Goal: Find specific page/section: Find specific page/section

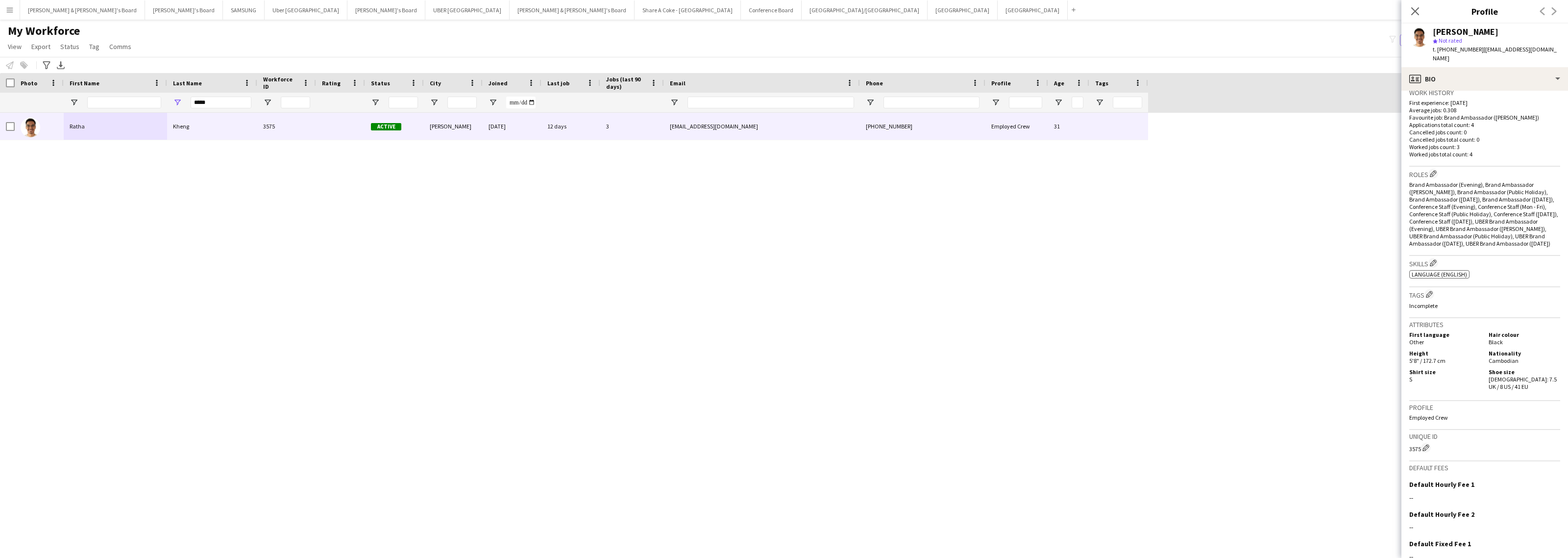
click at [168, 88] on div "Workforce Details Photo First Name Age" at bounding box center [574, 93] width 1148 height 40
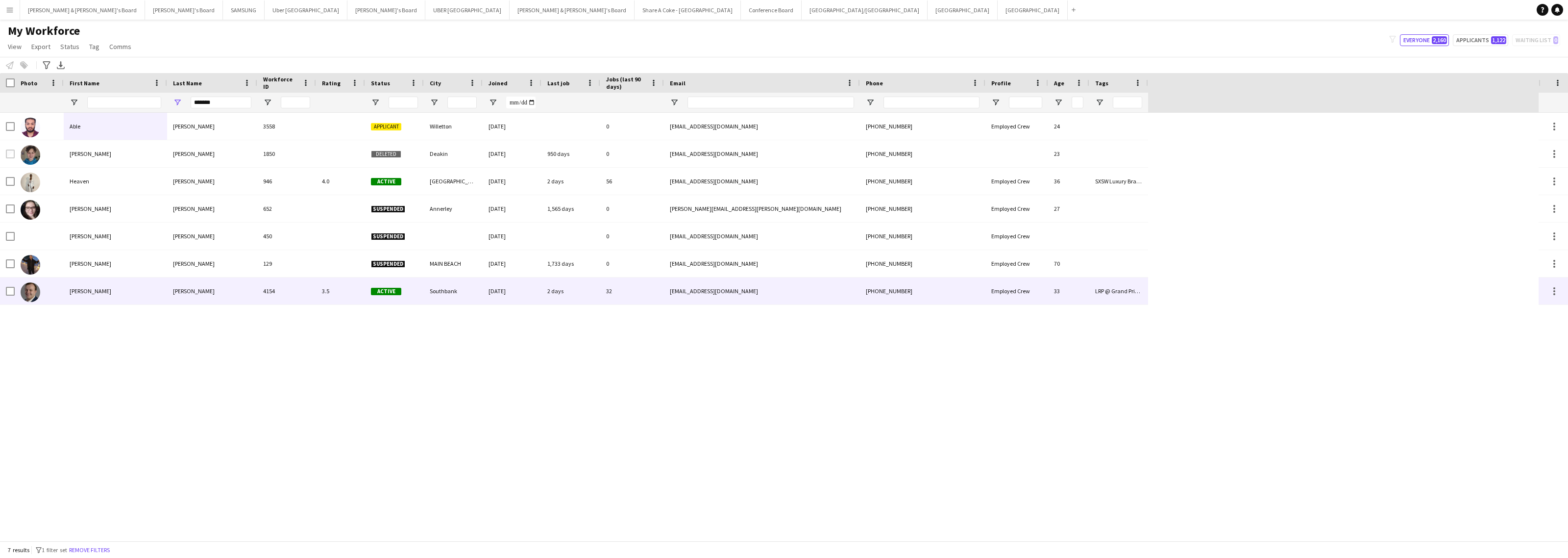
type input "*******"
click at [184, 294] on div "[PERSON_NAME]" at bounding box center [212, 291] width 90 height 27
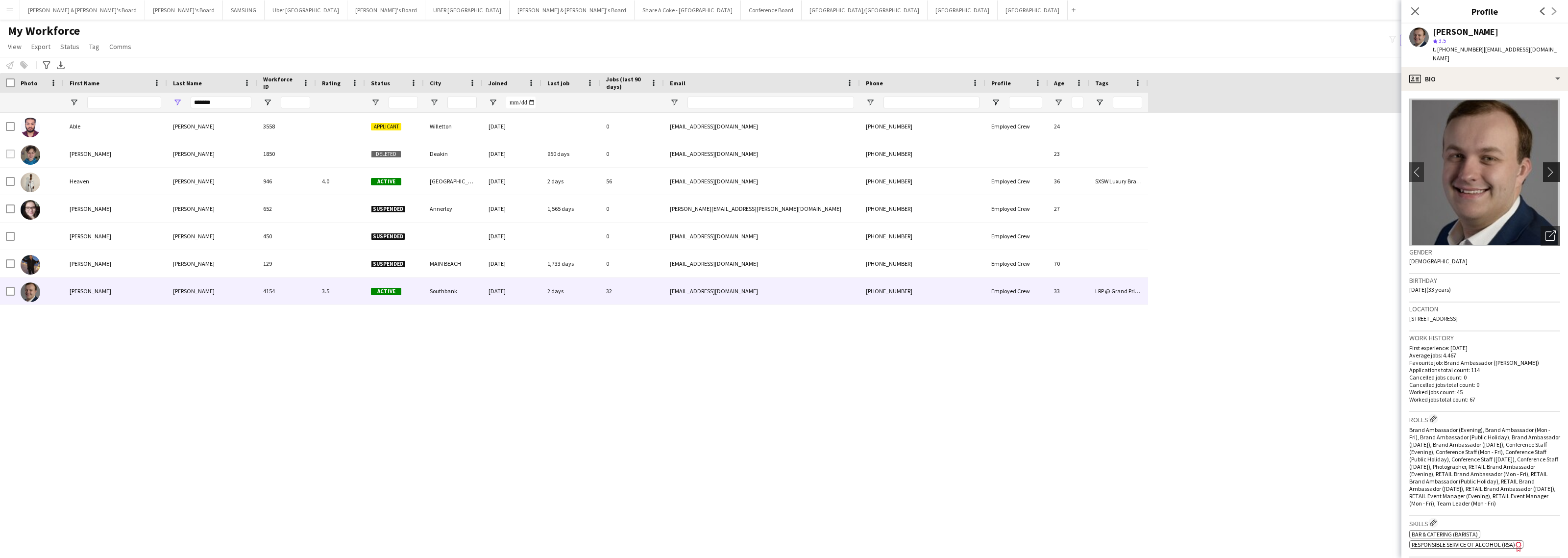
click at [1545, 167] on app-icon "chevron-right" at bounding box center [1553, 172] width 15 height 10
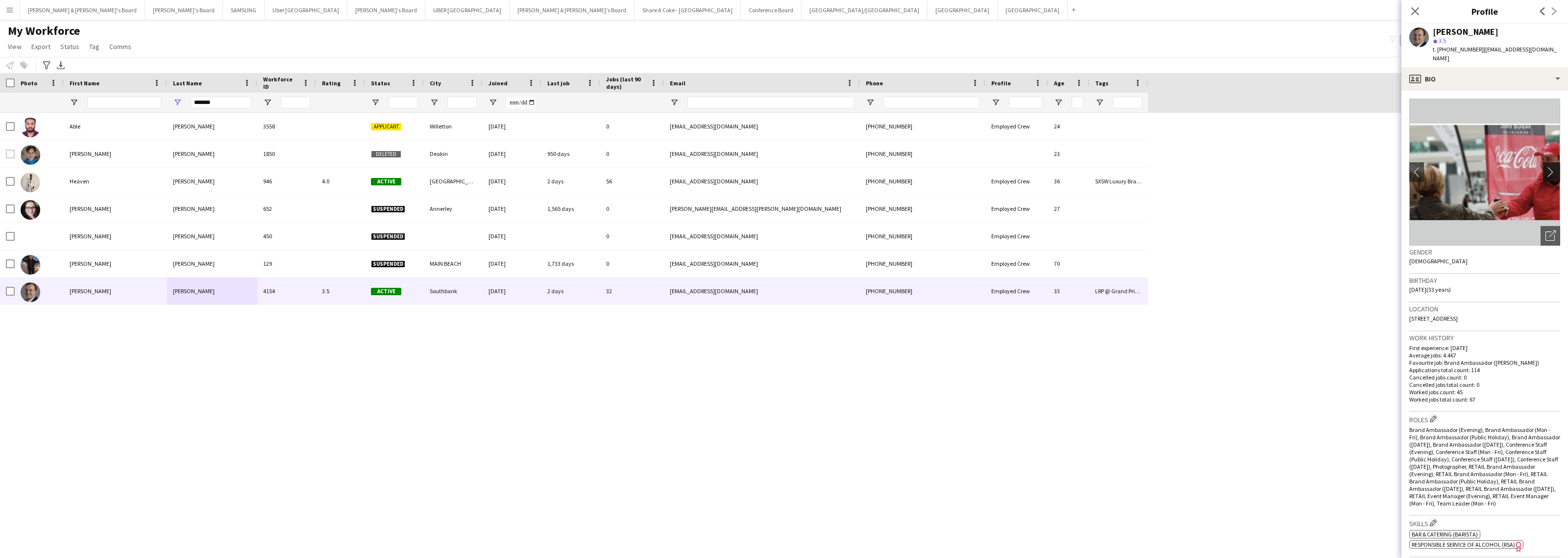
click at [1545, 167] on app-icon "chevron-right" at bounding box center [1553, 172] width 15 height 10
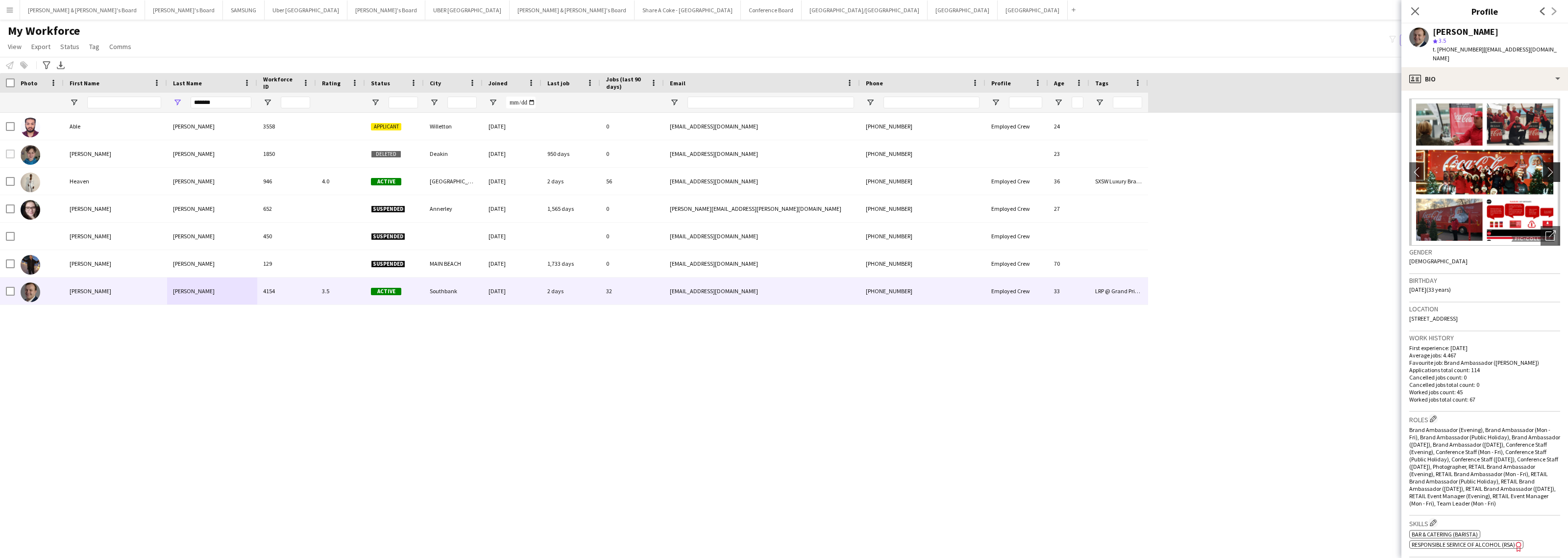
click at [1545, 167] on app-icon "chevron-right" at bounding box center [1553, 172] width 15 height 10
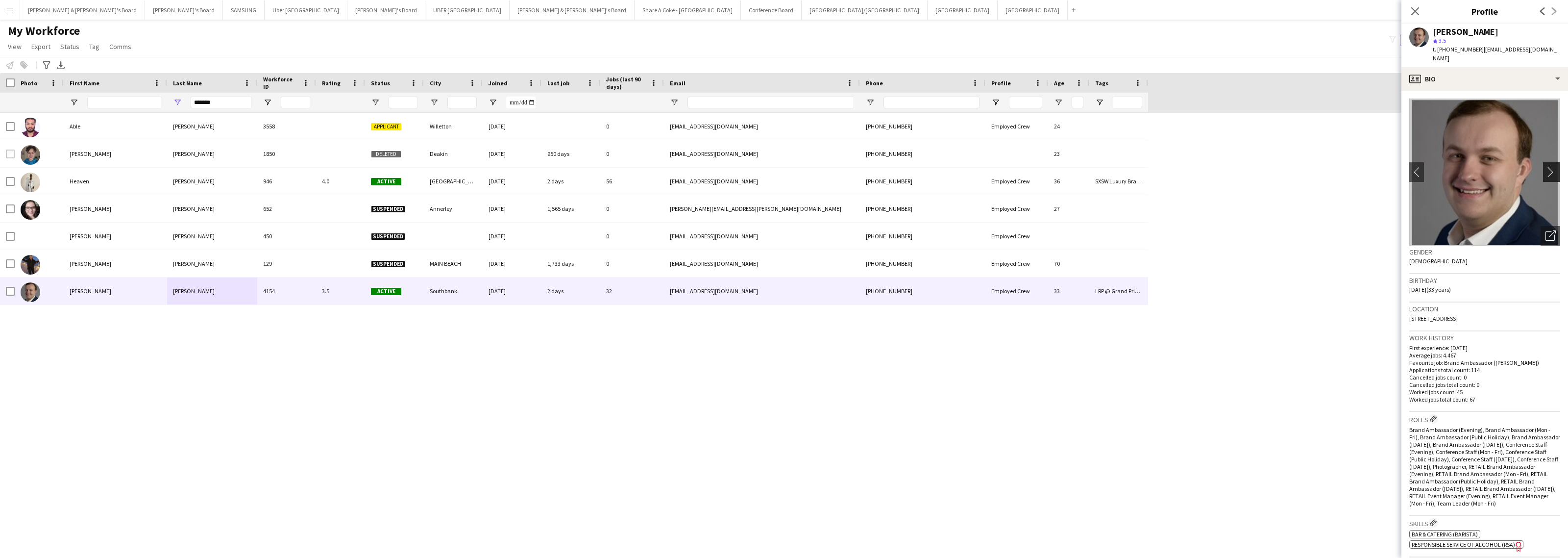
click at [1545, 167] on app-icon "chevron-right" at bounding box center [1553, 172] width 15 height 10
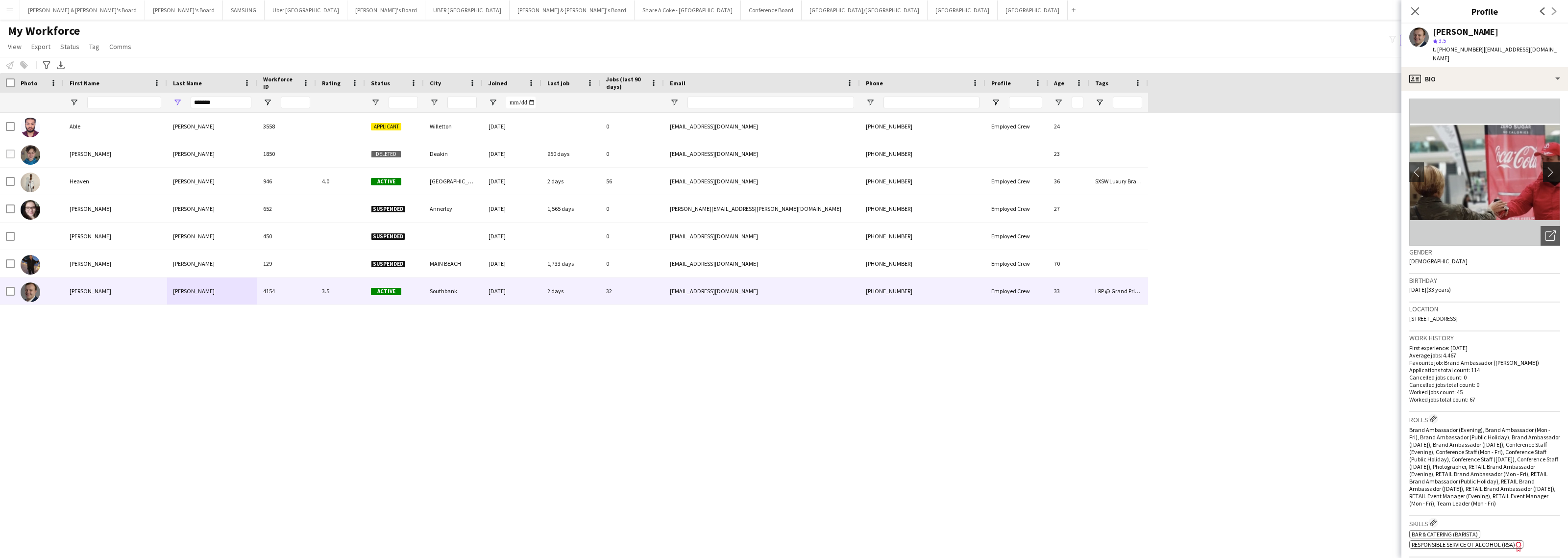
click at [1545, 167] on app-icon "chevron-right" at bounding box center [1553, 172] width 15 height 10
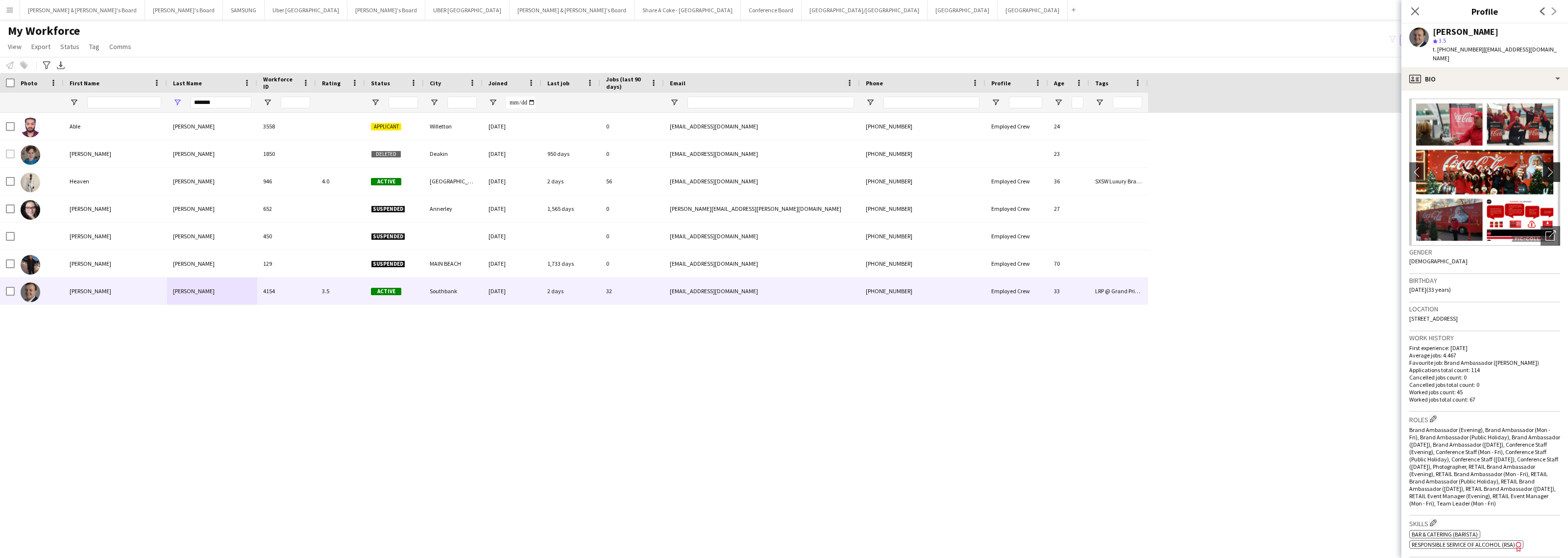
click at [1545, 167] on app-icon "chevron-right" at bounding box center [1553, 172] width 15 height 10
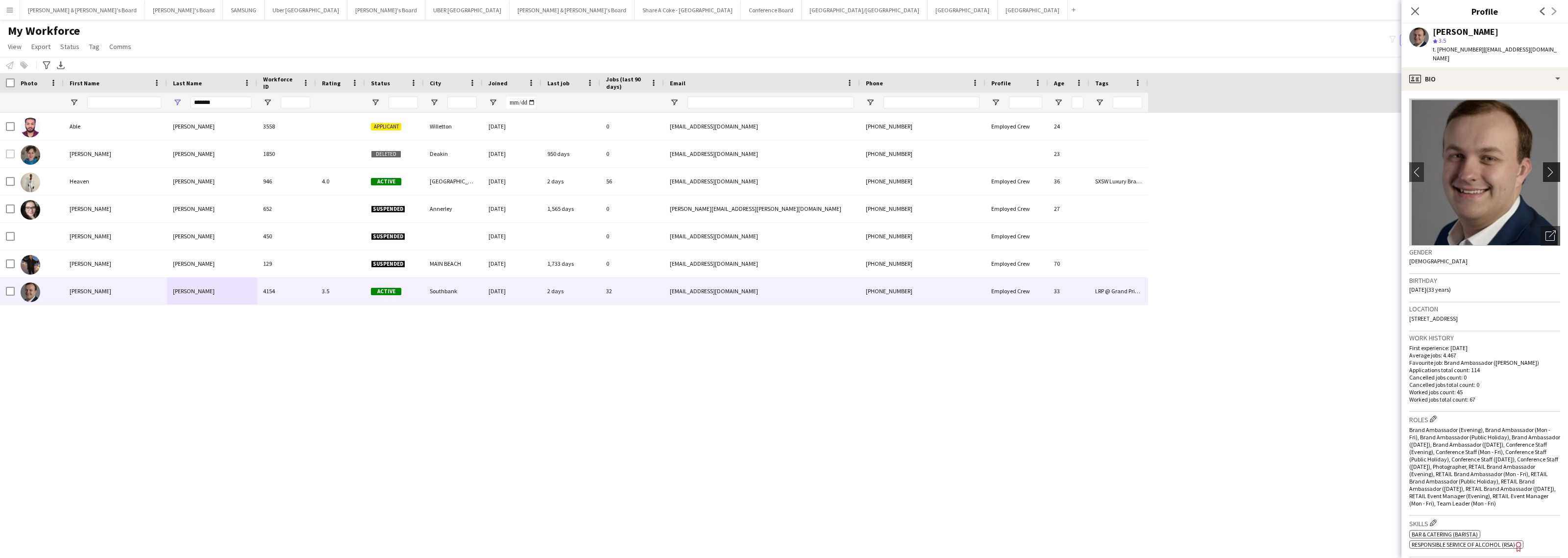
click at [1545, 167] on app-icon "chevron-right" at bounding box center [1553, 172] width 15 height 10
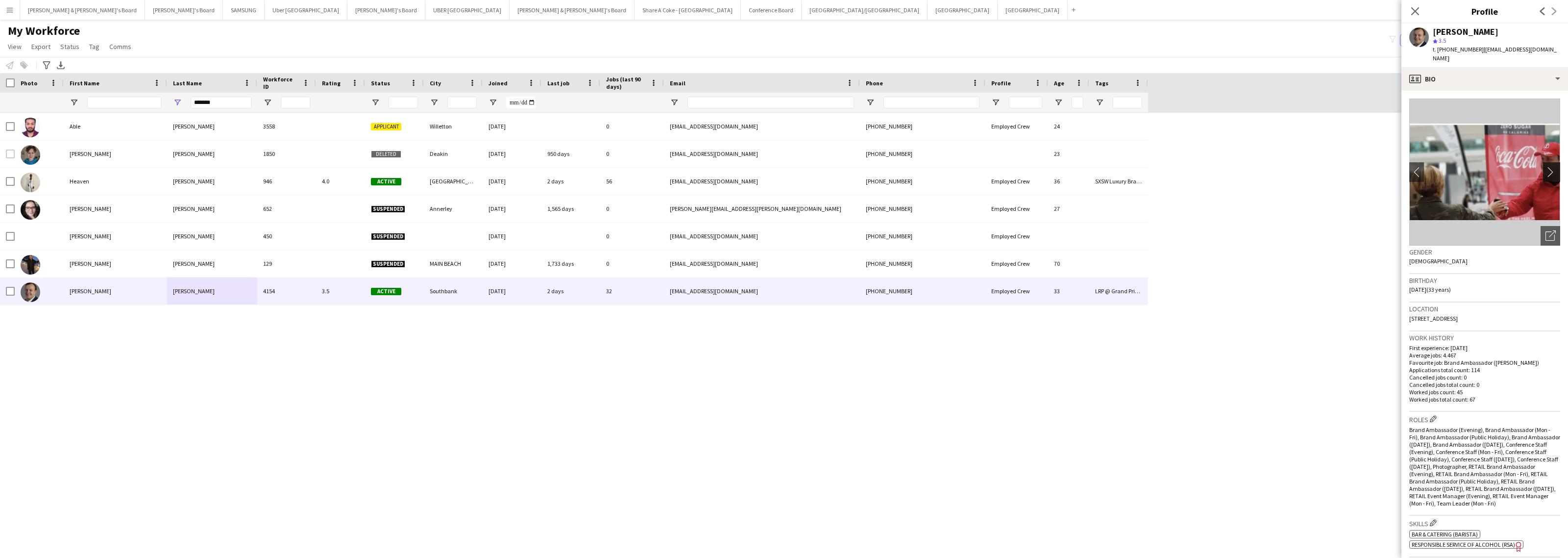
click at [1545, 167] on app-icon "chevron-right" at bounding box center [1553, 172] width 15 height 10
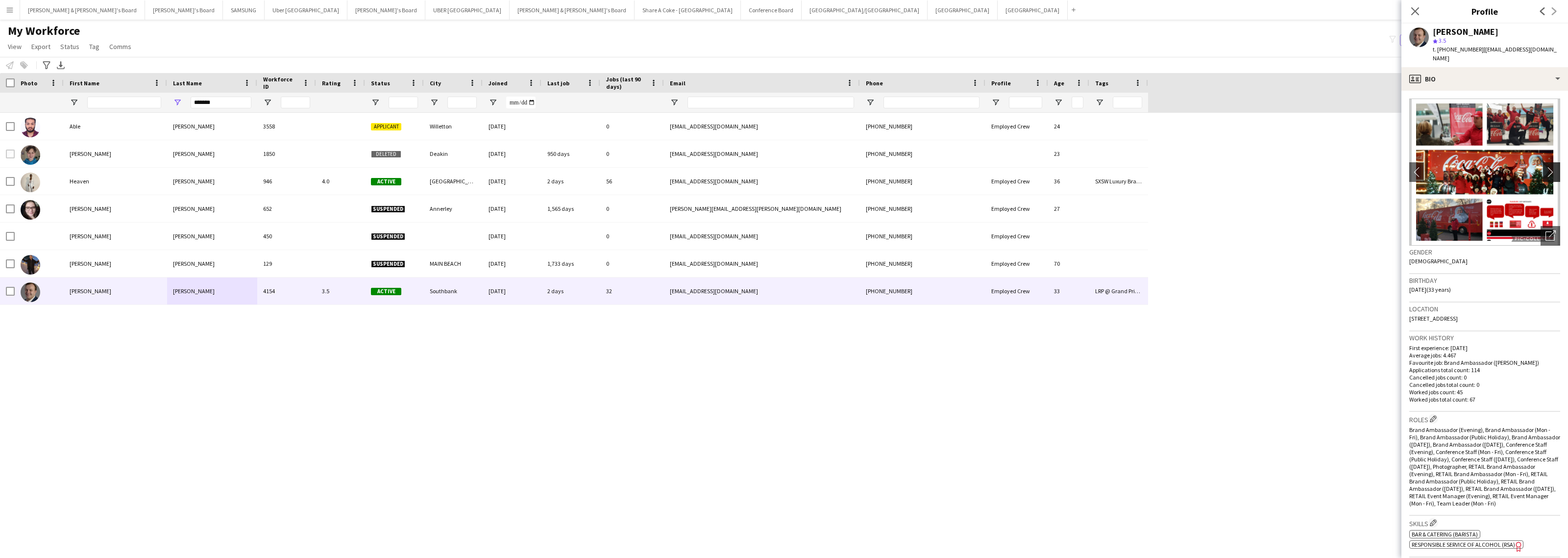
click at [1545, 167] on app-icon "chevron-right" at bounding box center [1553, 172] width 15 height 10
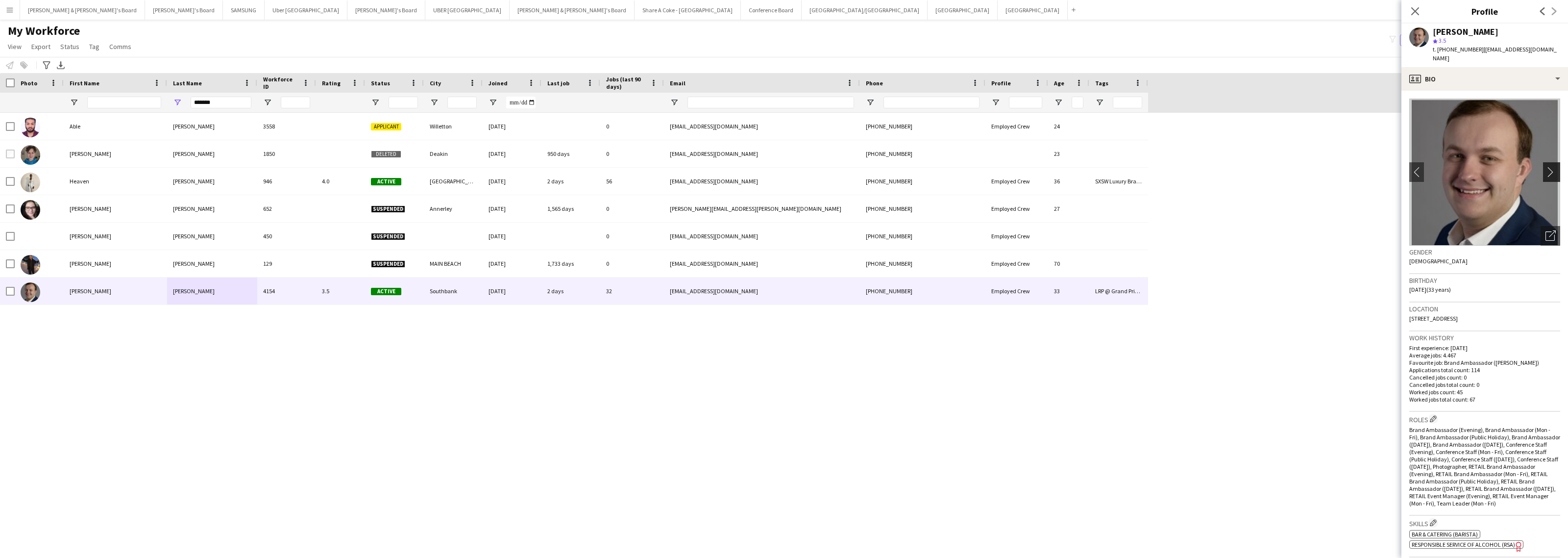
click at [1545, 167] on app-icon "chevron-right" at bounding box center [1553, 172] width 15 height 10
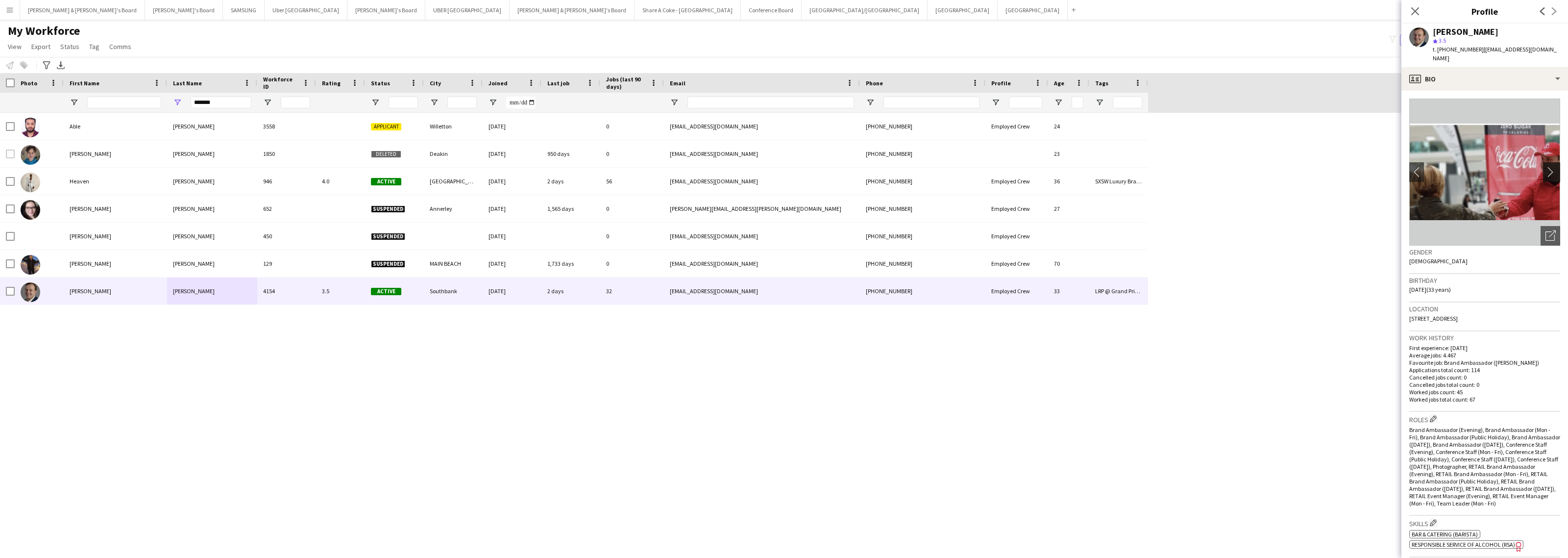
click at [1545, 167] on app-icon "chevron-right" at bounding box center [1553, 172] width 15 height 10
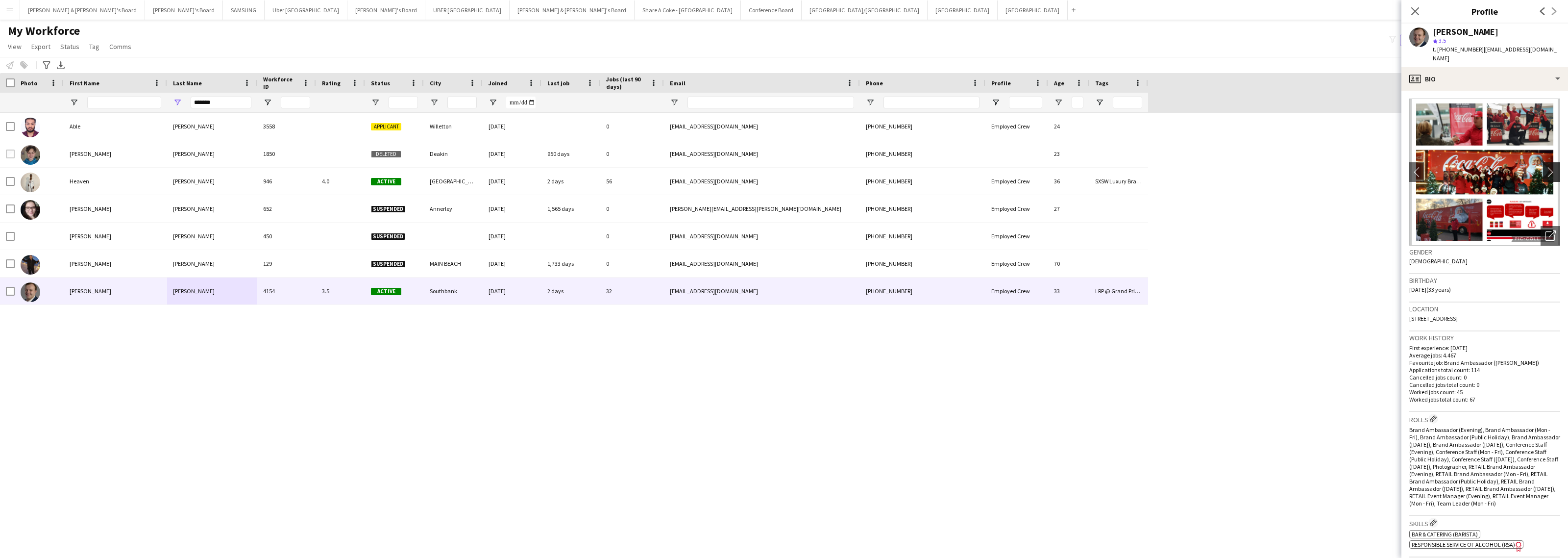
click at [1545, 167] on app-icon "chevron-right" at bounding box center [1553, 172] width 15 height 10
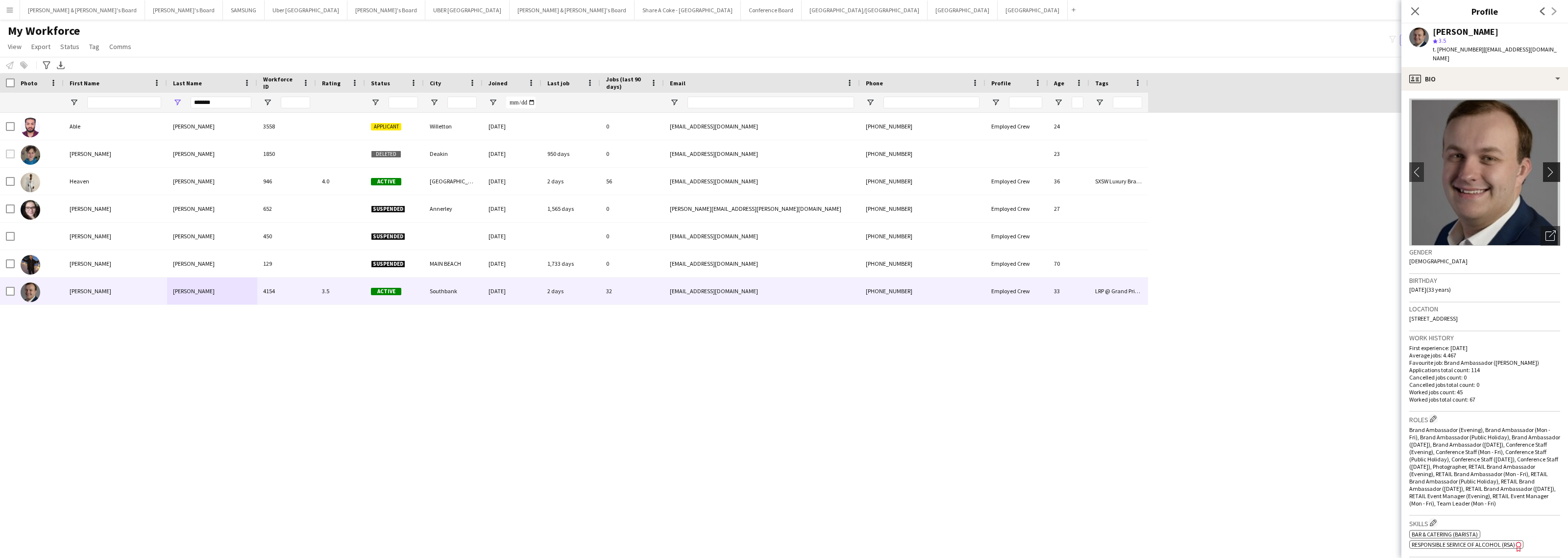
click at [1545, 167] on app-icon "chevron-right" at bounding box center [1553, 172] width 15 height 10
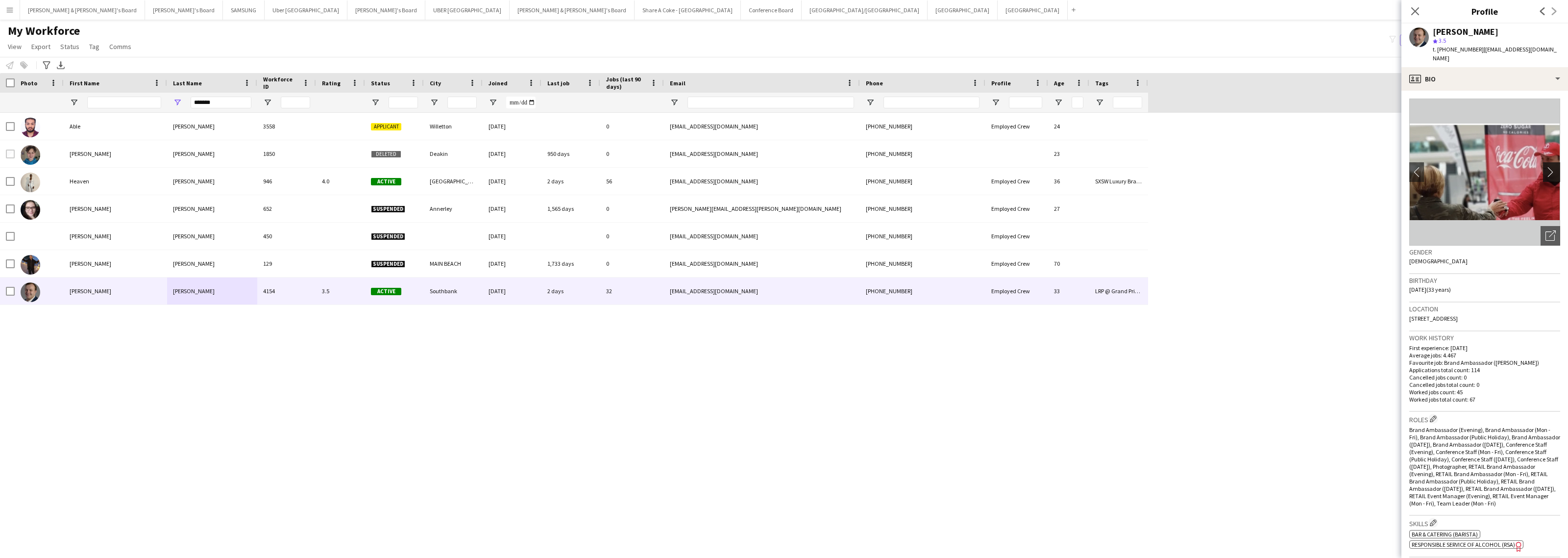
click at [1545, 167] on app-icon "chevron-right" at bounding box center [1553, 172] width 15 height 10
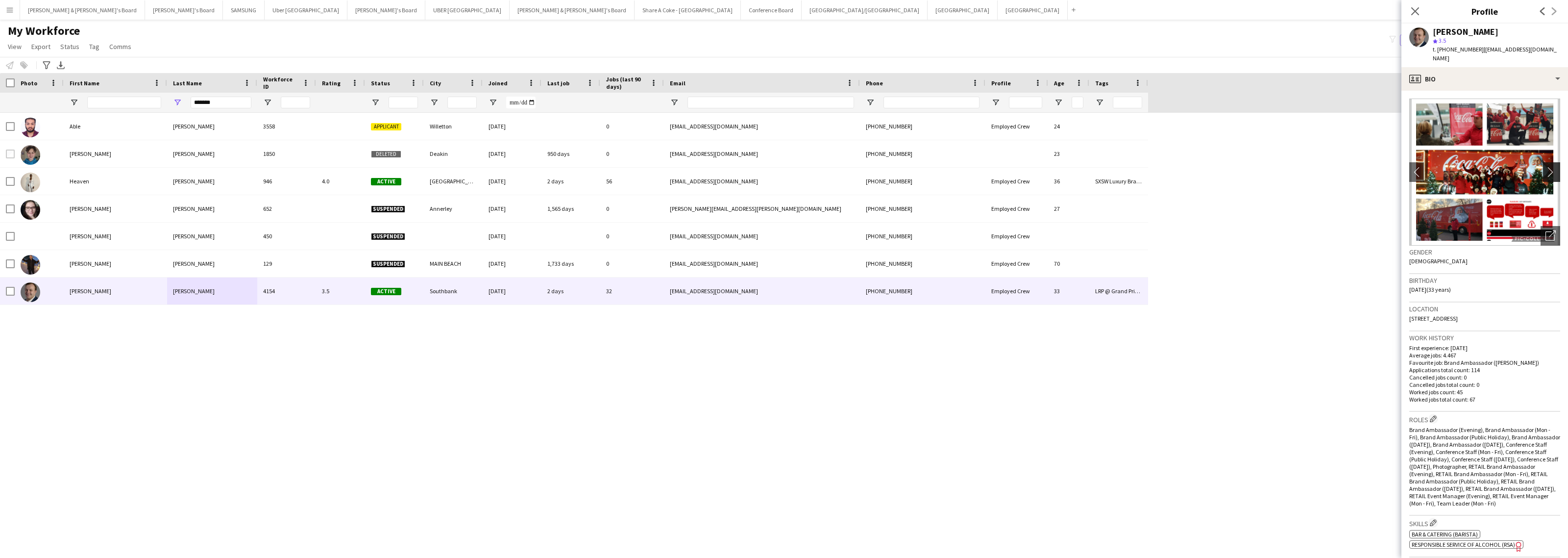
click at [1545, 167] on app-icon "chevron-right" at bounding box center [1553, 172] width 15 height 10
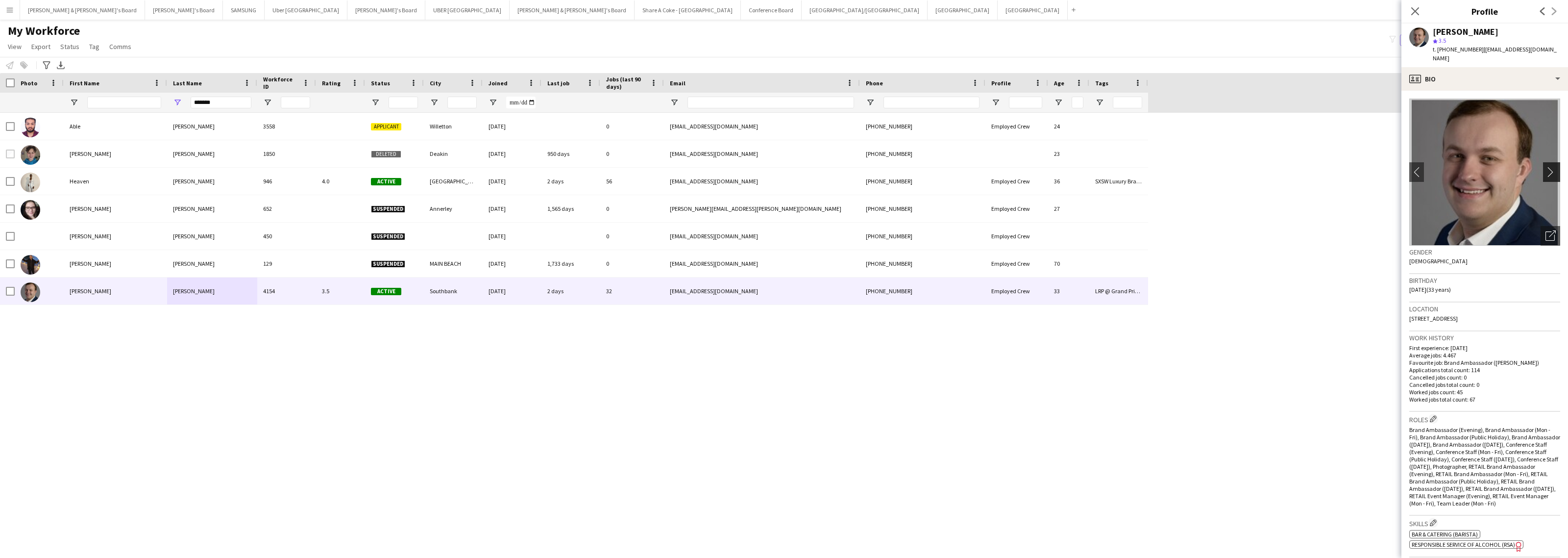
click at [1545, 167] on app-icon "chevron-right" at bounding box center [1553, 172] width 15 height 10
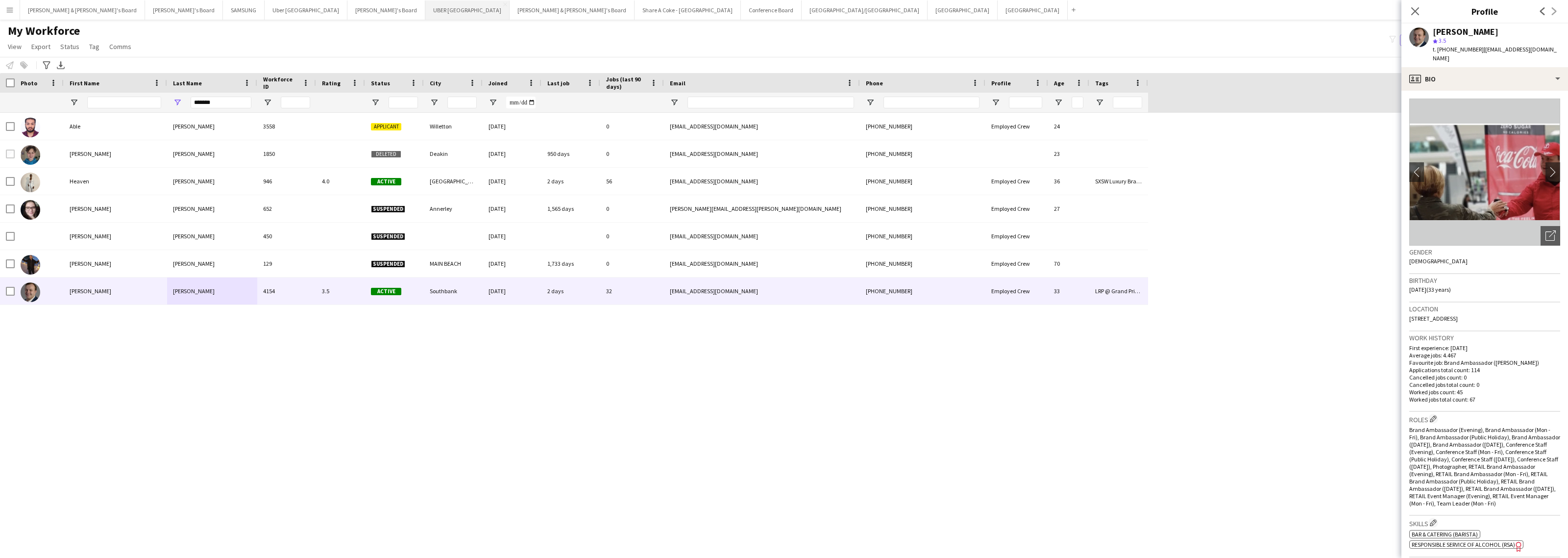
click at [425, 11] on button "UBER [GEOGRAPHIC_DATA] Close" at bounding box center [467, 10] width 84 height 19
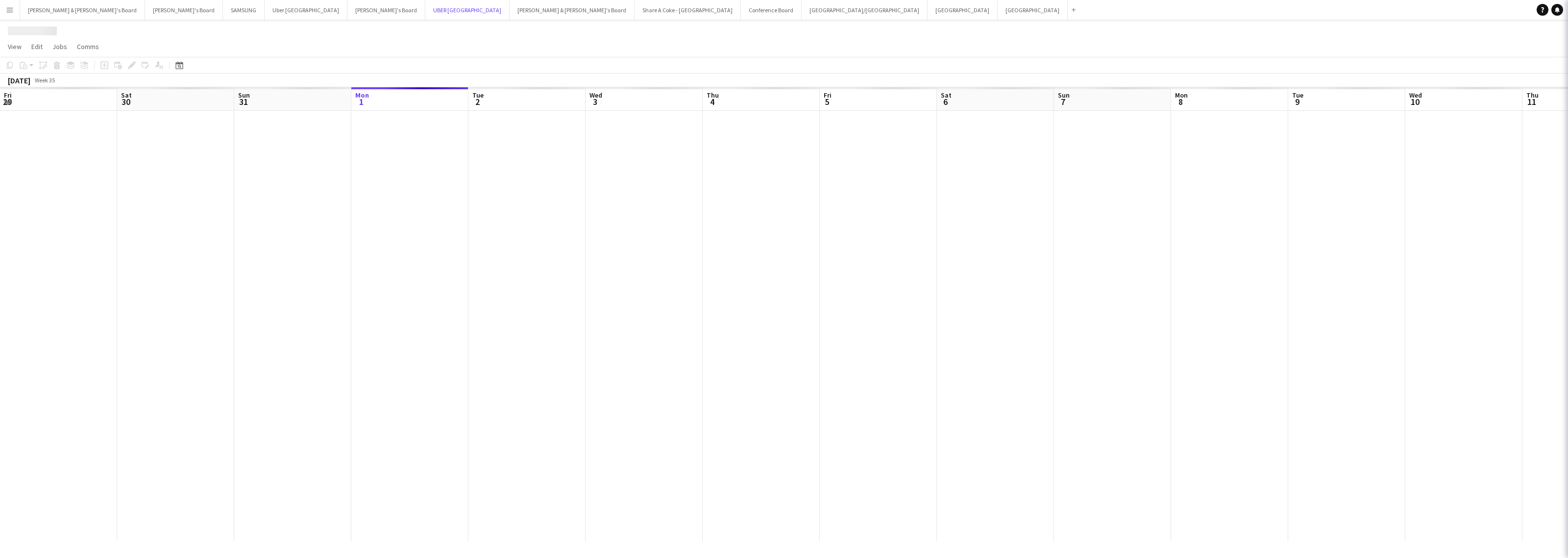
scroll to position [0, 234]
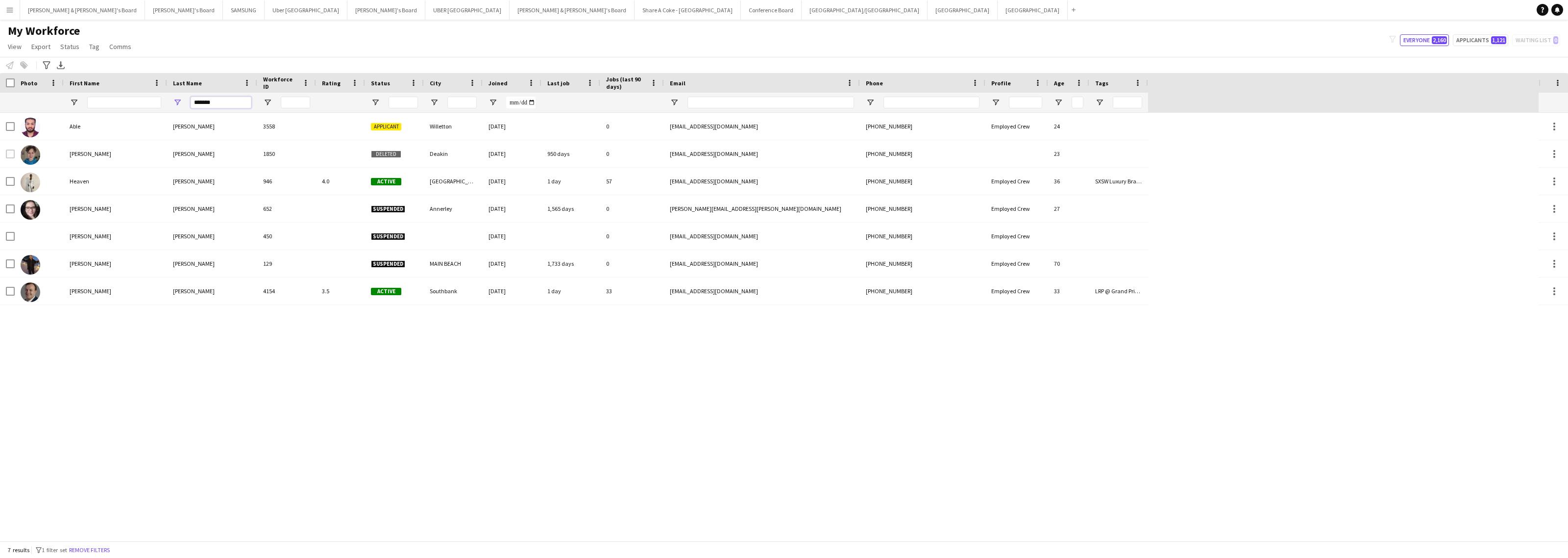
drag, startPoint x: 223, startPoint y: 99, endPoint x: 180, endPoint y: 97, distance: 43.0
click at [180, 97] on div "*******" at bounding box center [212, 102] width 90 height 19
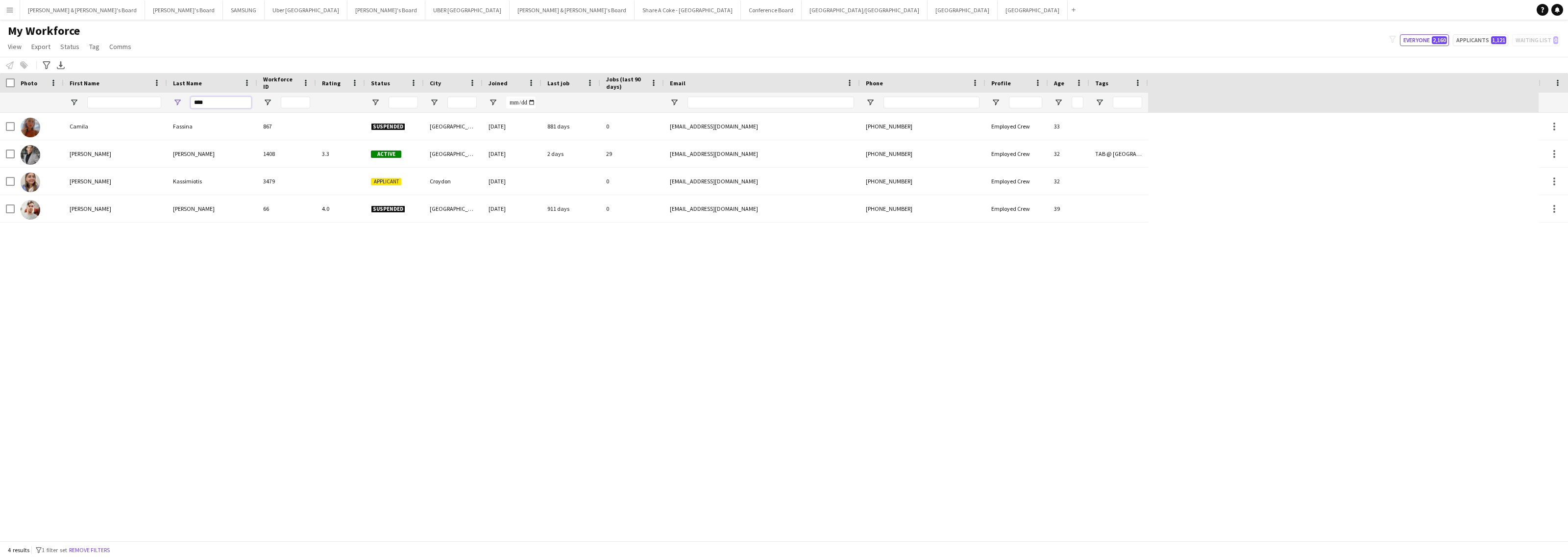
type input "****"
click at [15, 11] on button "Menu" at bounding box center [10, 10] width 19 height 19
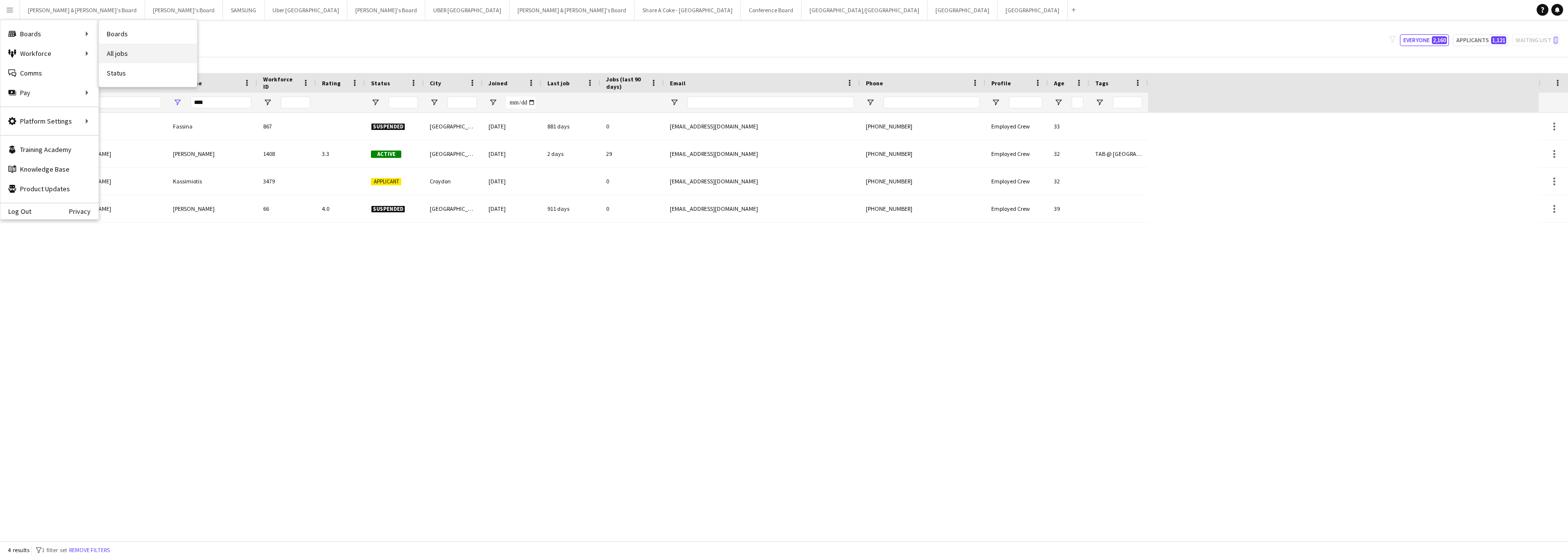
click at [130, 54] on link "All jobs" at bounding box center [148, 54] width 98 height 19
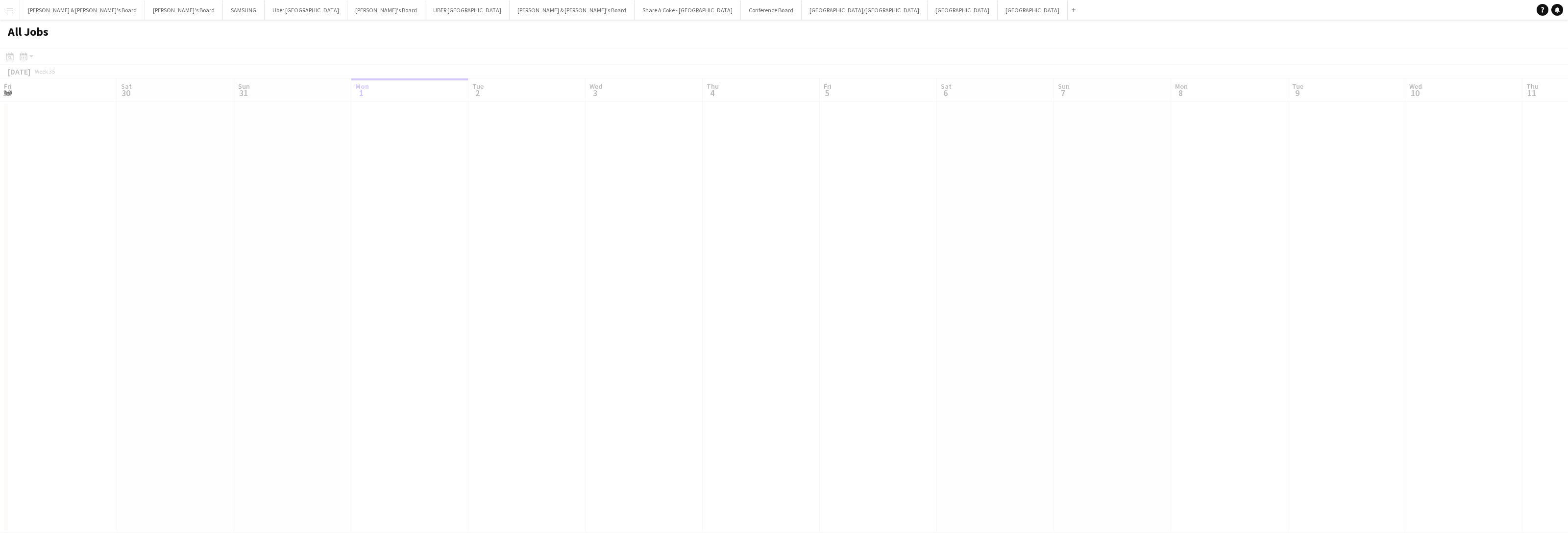
scroll to position [0, 234]
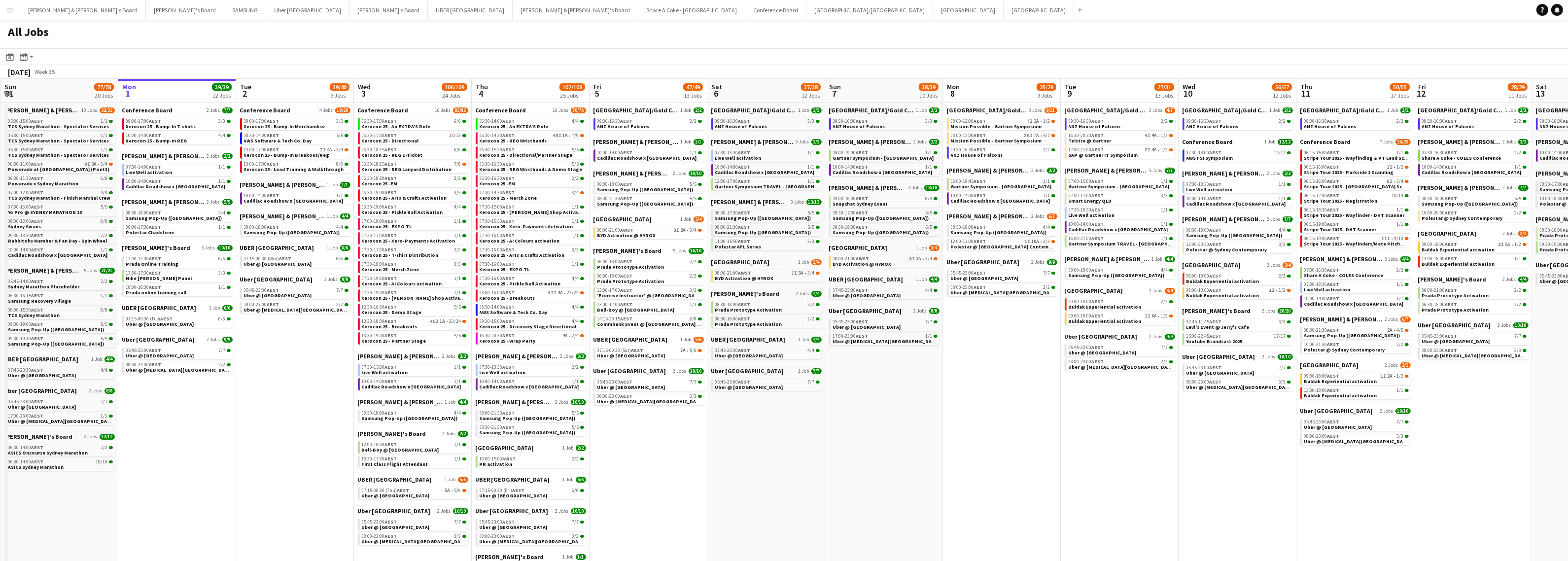
click at [13, 9] on app-icon "Menu" at bounding box center [10, 10] width 8 height 8
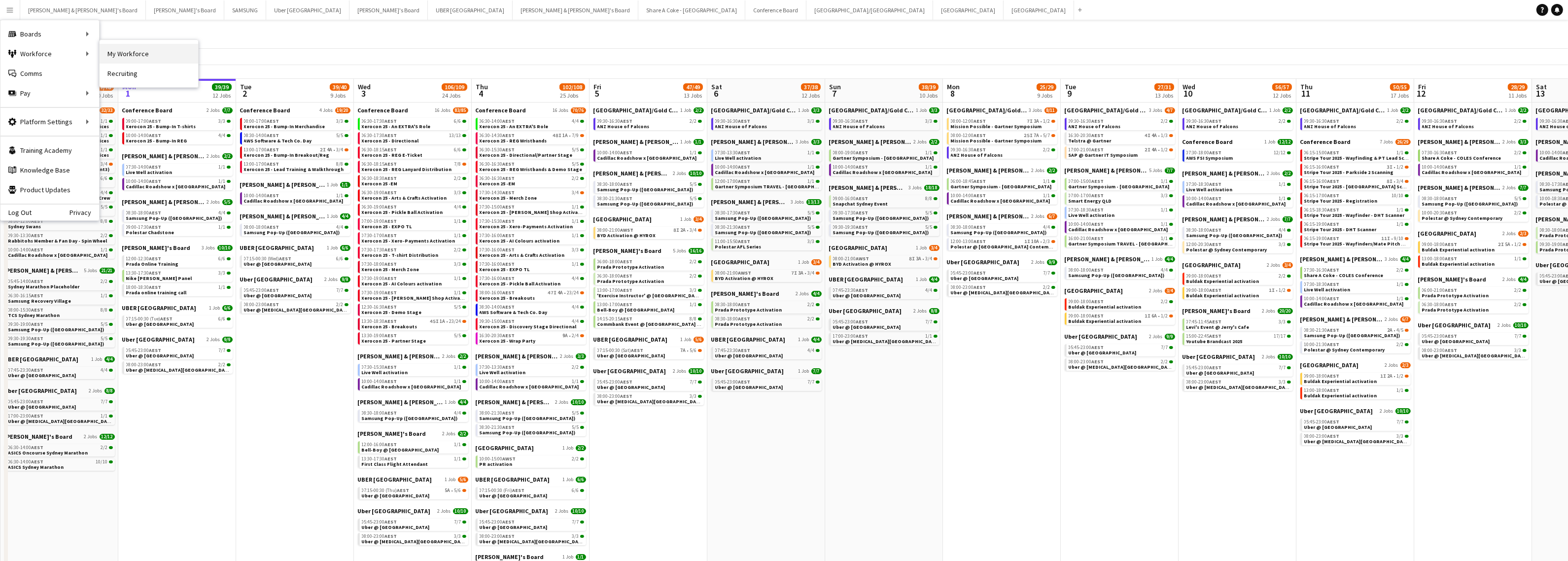
click at [109, 55] on link "My Workforce" at bounding box center [149, 54] width 99 height 20
